Goal: Task Accomplishment & Management: Complete application form

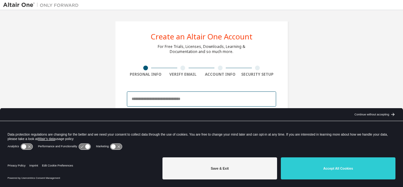
click at [179, 99] on input "email" at bounding box center [201, 98] width 149 height 15
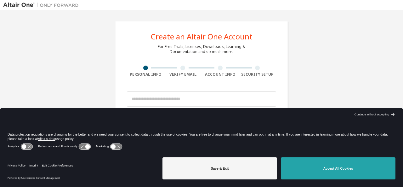
click at [320, 161] on button "Accept All Cookies" at bounding box center [338, 168] width 115 height 22
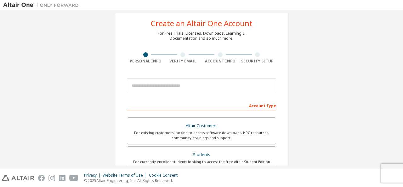
scroll to position [5, 0]
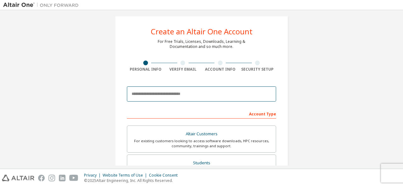
click at [205, 93] on input "email" at bounding box center [201, 93] width 149 height 15
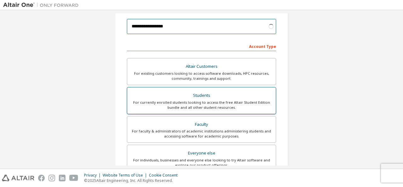
scroll to position [73, 0]
type input "**********"
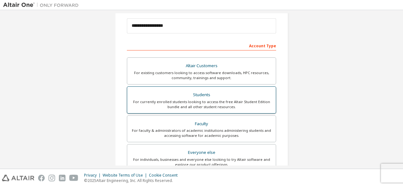
click at [232, 103] on div "For currently enrolled students looking to access the free Altair Student Editi…" at bounding box center [201, 104] width 141 height 10
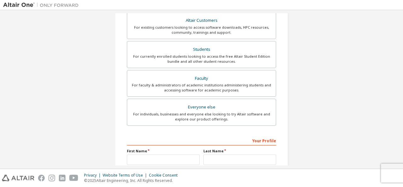
scroll to position [179, 0]
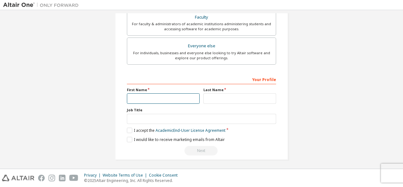
click at [159, 97] on input "text" at bounding box center [163, 98] width 73 height 10
type input "******"
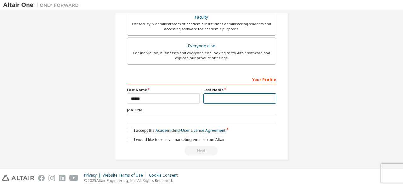
click at [232, 100] on input "text" at bounding box center [239, 98] width 73 height 10
type input "*****"
click at [128, 128] on label "I accept the Academic End-User License Agreement" at bounding box center [176, 129] width 99 height 5
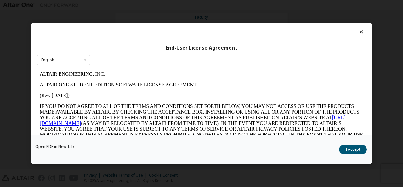
scroll to position [0, 0]
click at [353, 150] on button "I Accept" at bounding box center [353, 148] width 28 height 9
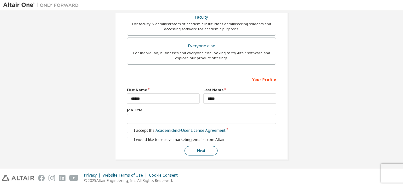
click at [200, 150] on button "Next" at bounding box center [200, 150] width 33 height 9
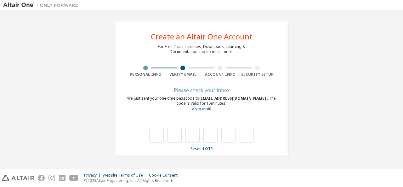
type input "*"
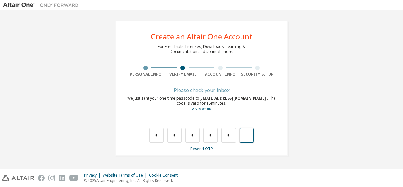
type input "*"
